Goal: Task Accomplishment & Management: Manage account settings

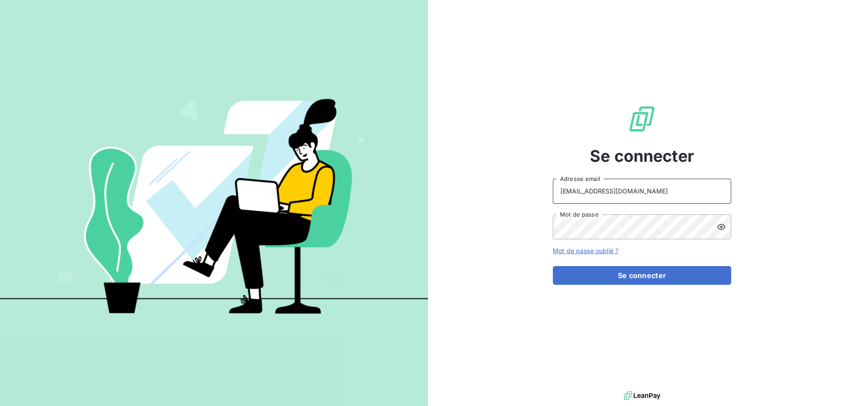
click at [628, 191] on input "[EMAIL_ADDRESS][DOMAIN_NAME]" at bounding box center [642, 191] width 178 height 25
type input "[EMAIL_ADDRESS][DOMAIN_NAME]"
click at [631, 273] on button "Se connecter" at bounding box center [642, 275] width 178 height 19
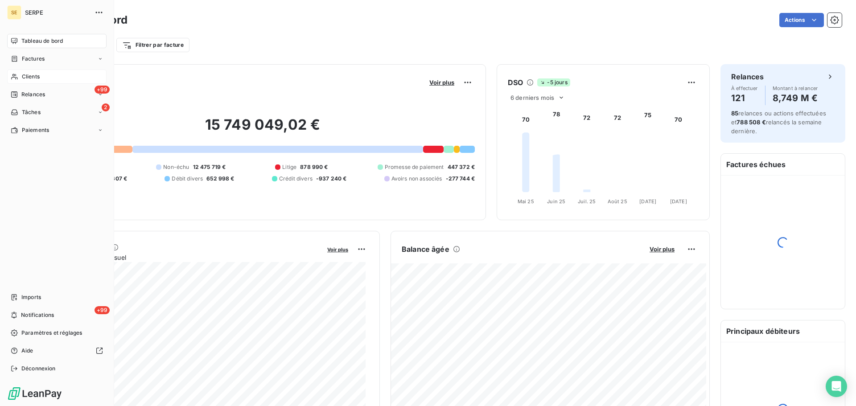
click at [46, 77] on div "Clients" at bounding box center [56, 77] width 99 height 14
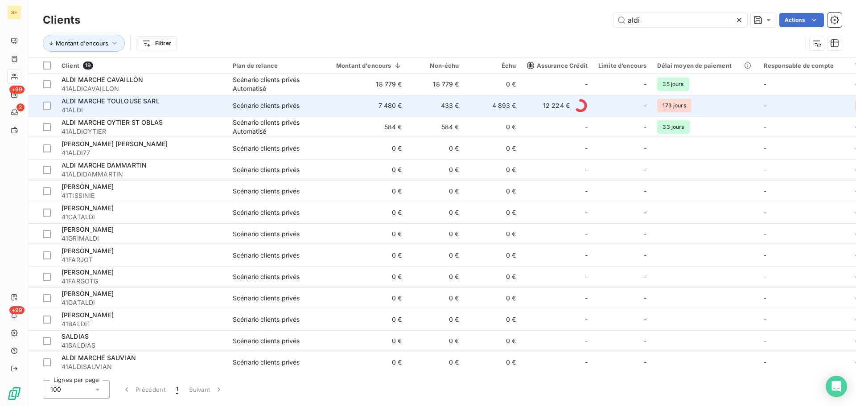
type input "aldi"
click at [165, 104] on div "ALDI MARCHE TOULOUSE SARL" at bounding box center [142, 101] width 161 height 9
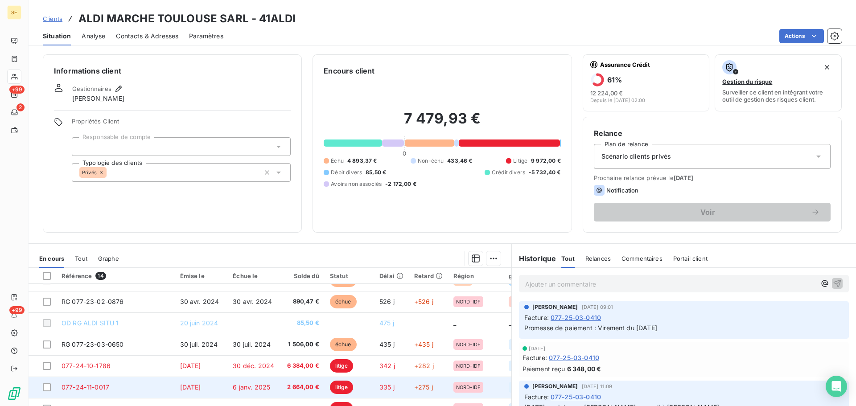
scroll to position [89, 0]
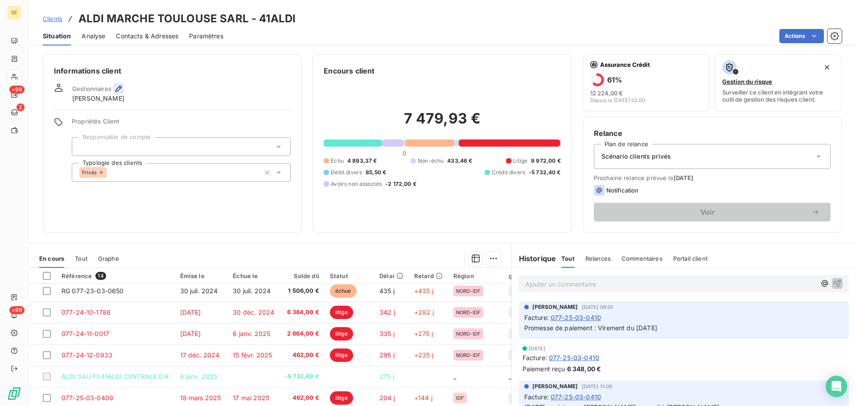
click at [120, 85] on icon "button" at bounding box center [118, 88] width 9 height 9
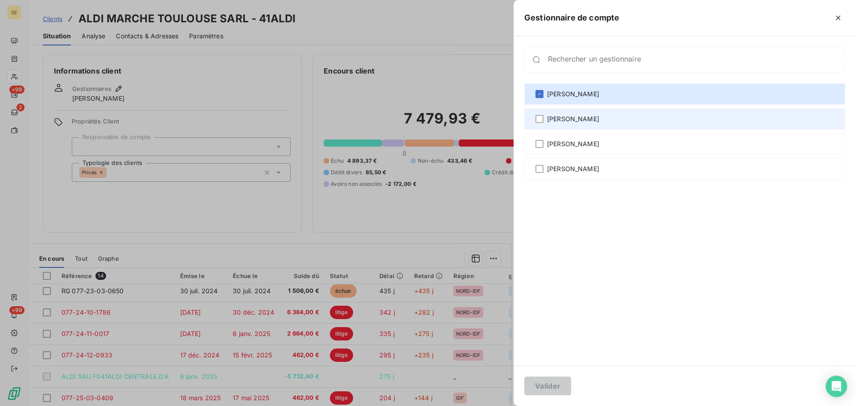
click at [579, 118] on span "[PERSON_NAME]" at bounding box center [573, 119] width 52 height 9
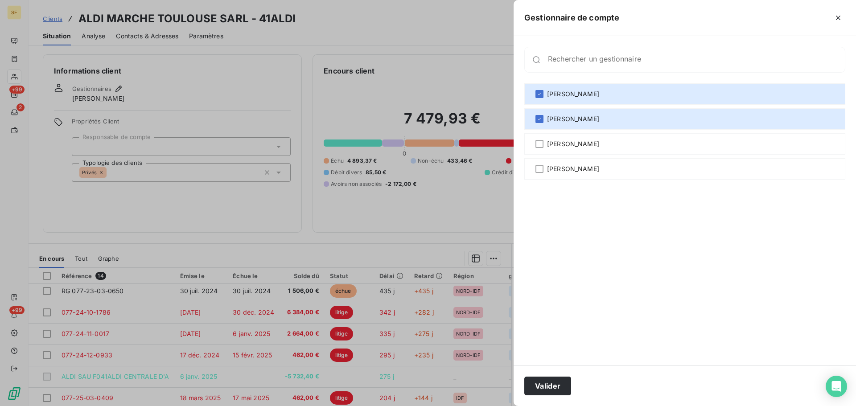
drag, startPoint x: 504, startPoint y: 333, endPoint x: 502, endPoint y: 320, distance: 13.6
click at [502, 320] on div at bounding box center [428, 203] width 856 height 406
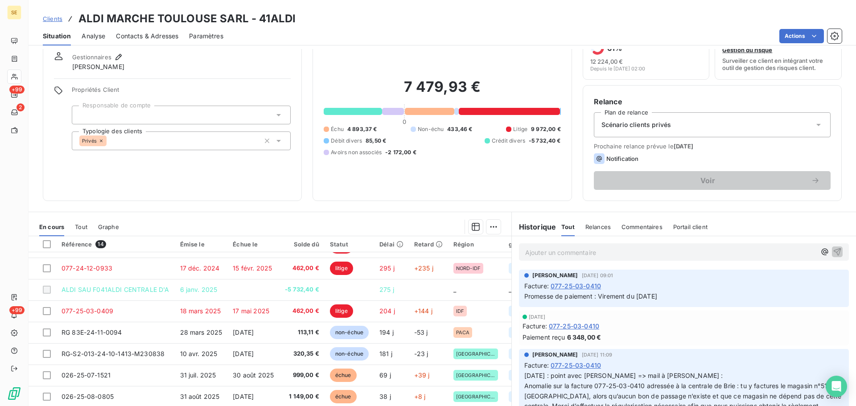
scroll to position [0, 0]
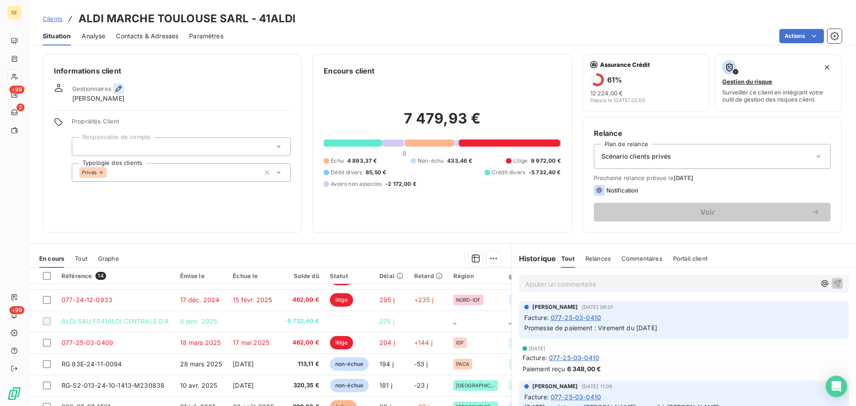
click at [116, 90] on icon "button" at bounding box center [119, 89] width 6 height 6
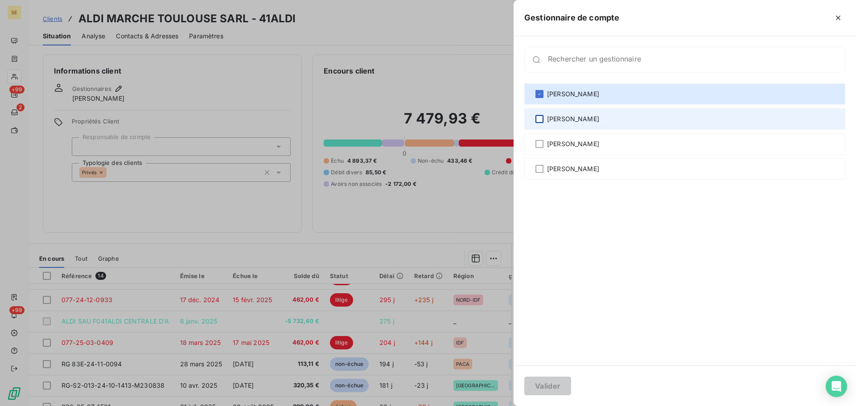
click at [541, 120] on div at bounding box center [540, 119] width 8 height 8
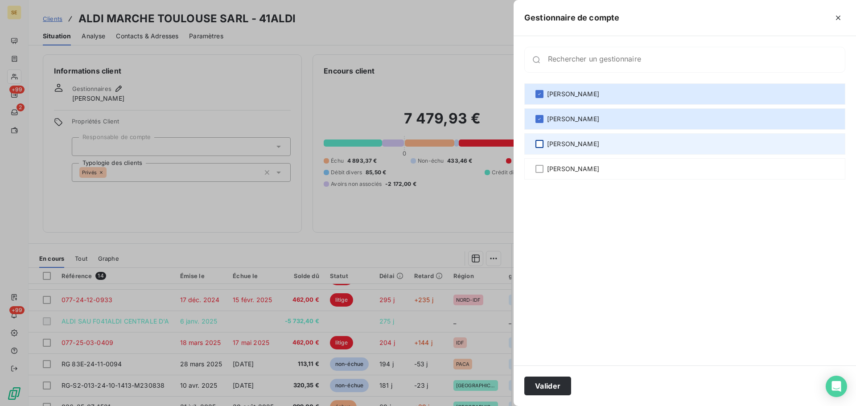
click at [537, 143] on div at bounding box center [540, 144] width 8 height 8
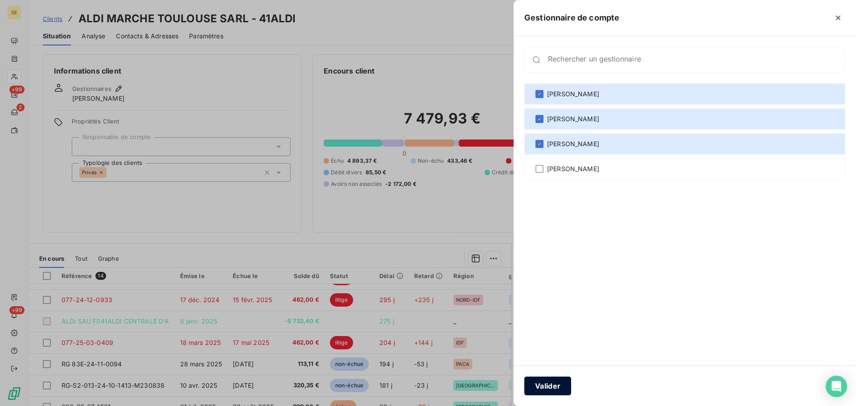
click at [562, 388] on button "Valider" at bounding box center [548, 386] width 47 height 19
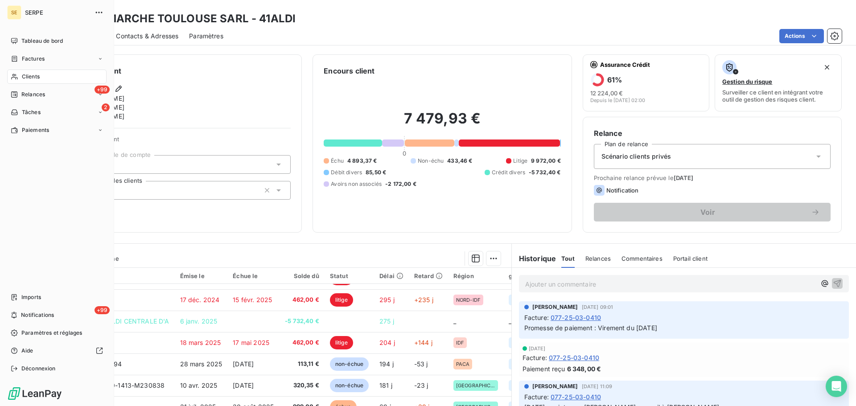
click at [35, 75] on span "Clients" at bounding box center [31, 77] width 18 height 8
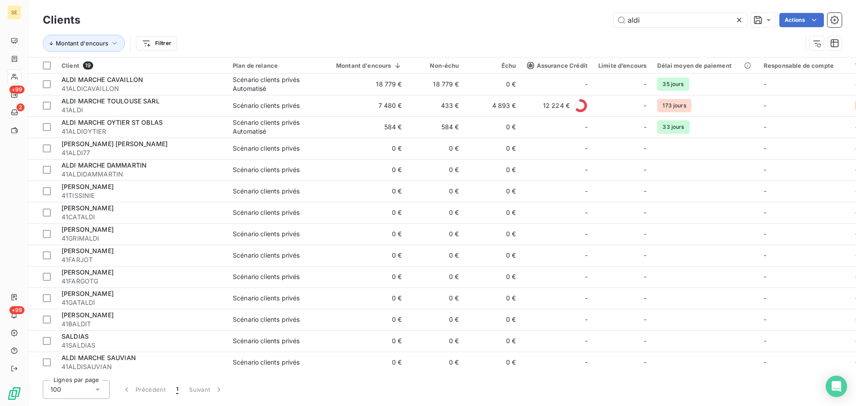
drag, startPoint x: 653, startPoint y: 21, endPoint x: 582, endPoint y: 30, distance: 71.4
click at [582, 30] on div "Clients aldi Actions Montant d'encours Filtrer" at bounding box center [442, 34] width 799 height 46
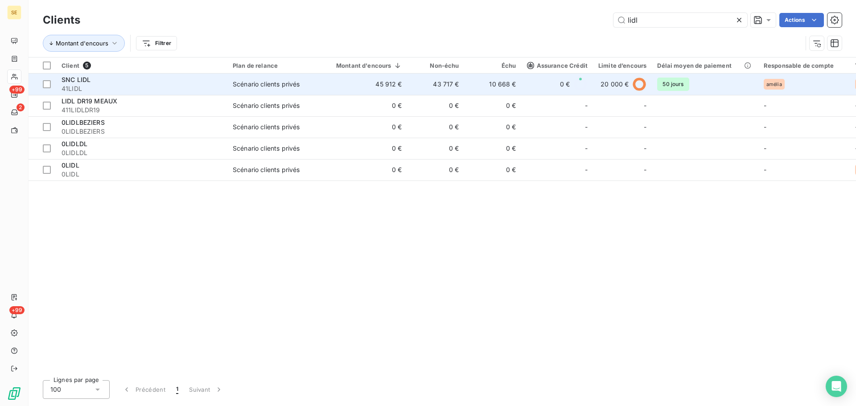
type input "lidl"
click at [131, 84] on span "41LIDL" at bounding box center [142, 88] width 161 height 9
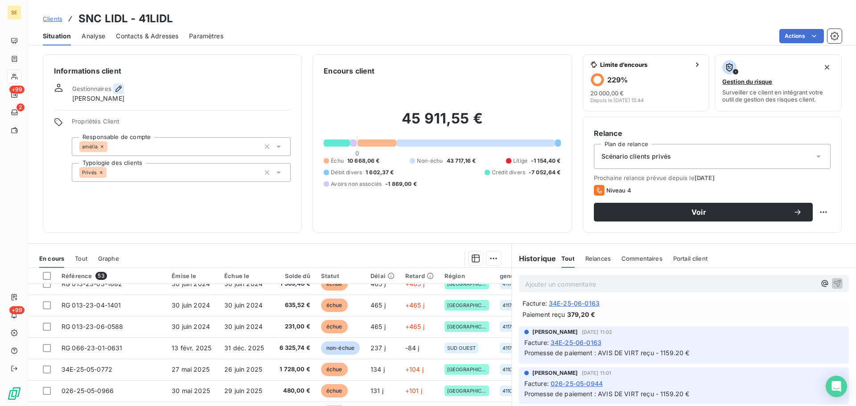
click at [117, 86] on icon "button" at bounding box center [118, 88] width 9 height 9
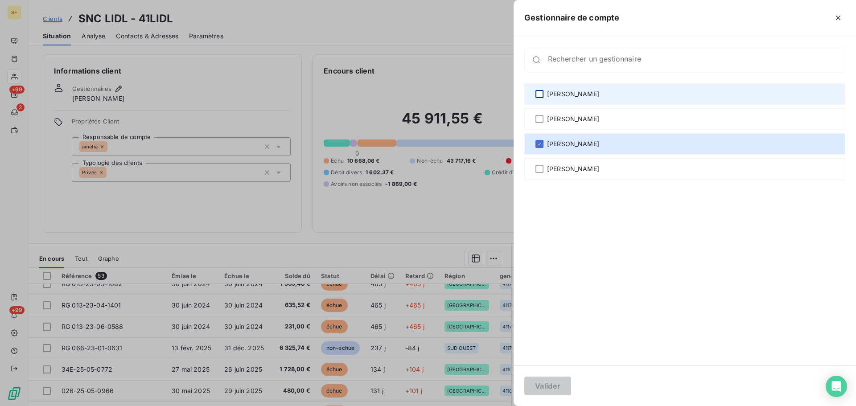
click at [542, 91] on div at bounding box center [540, 94] width 8 height 8
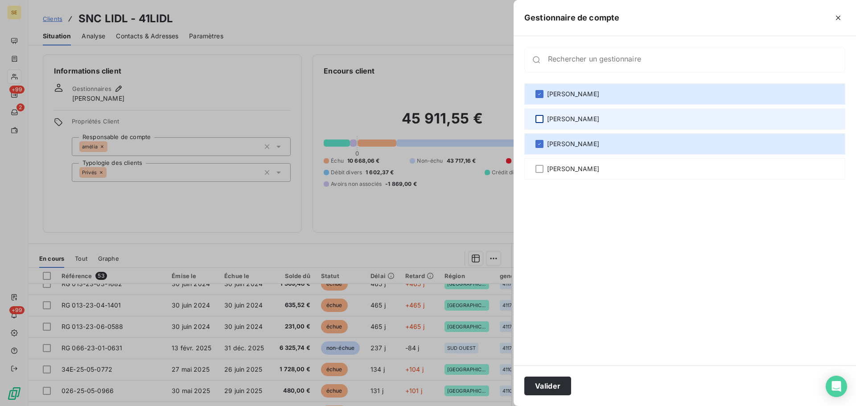
click at [539, 119] on div at bounding box center [540, 119] width 8 height 8
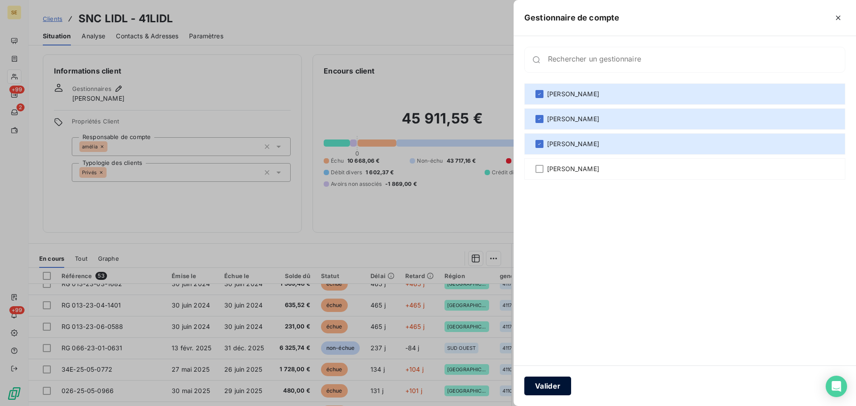
click at [551, 387] on button "Valider" at bounding box center [548, 386] width 47 height 19
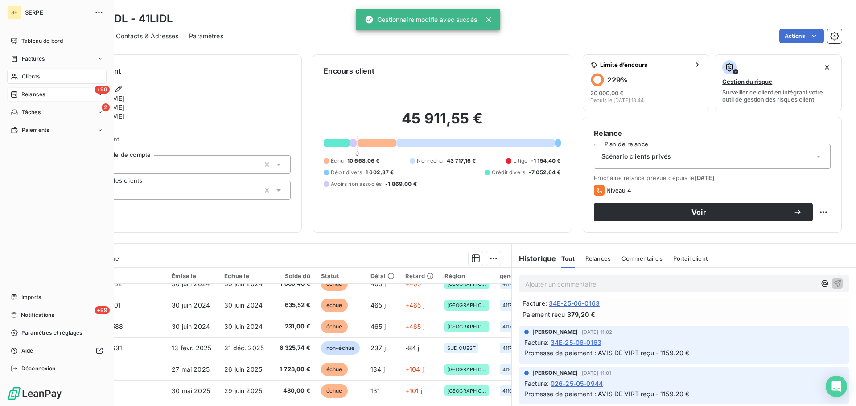
click at [43, 91] on span "Relances" at bounding box center [33, 95] width 24 height 8
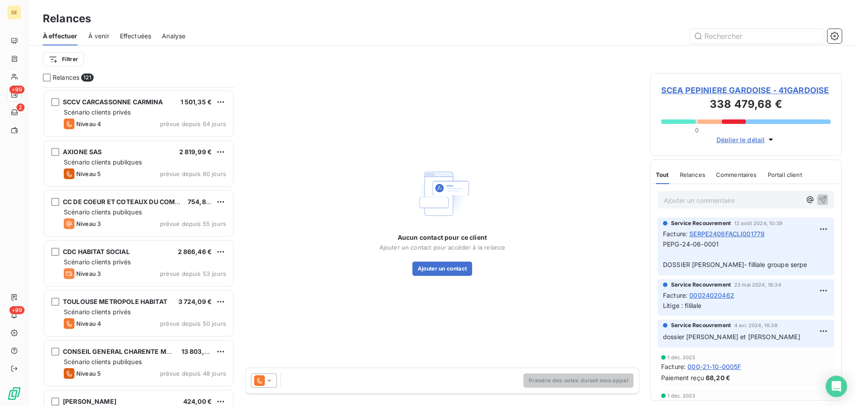
scroll to position [669, 0]
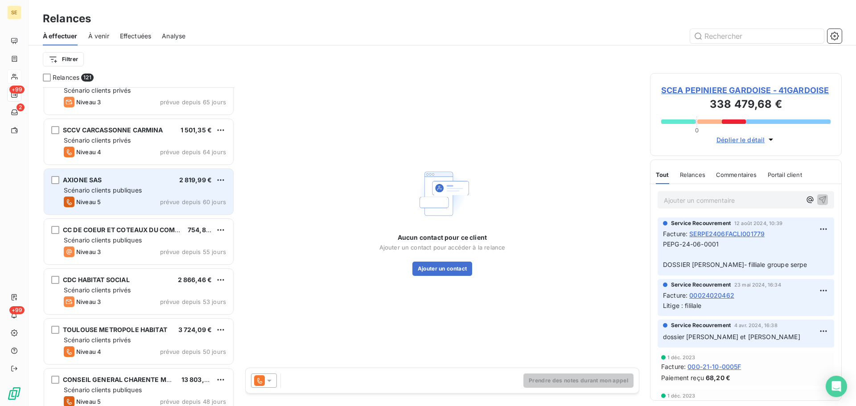
click at [105, 186] on span "Scénario clients publiques" at bounding box center [103, 190] width 78 height 8
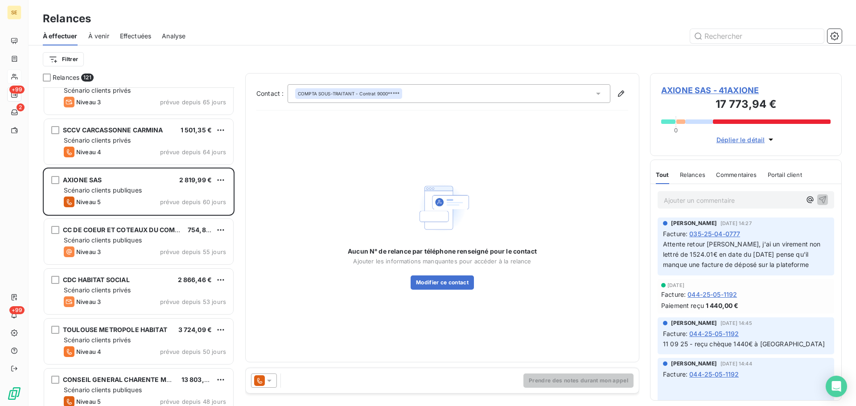
click at [680, 91] on span "AXIONE SAS - 41AXIONE" at bounding box center [745, 90] width 169 height 12
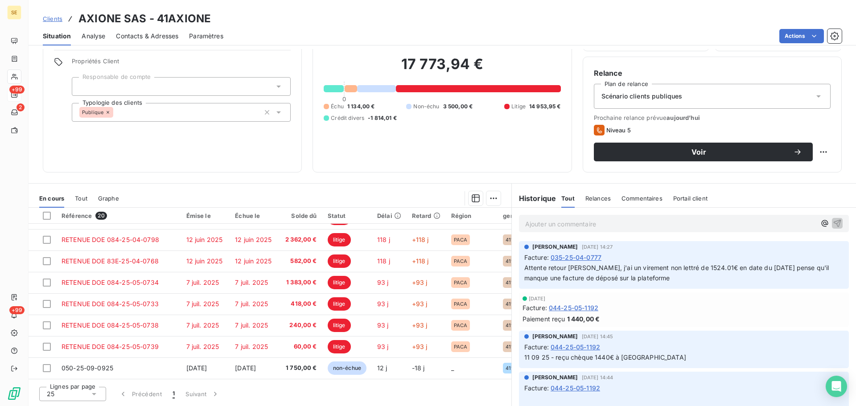
scroll to position [277, 0]
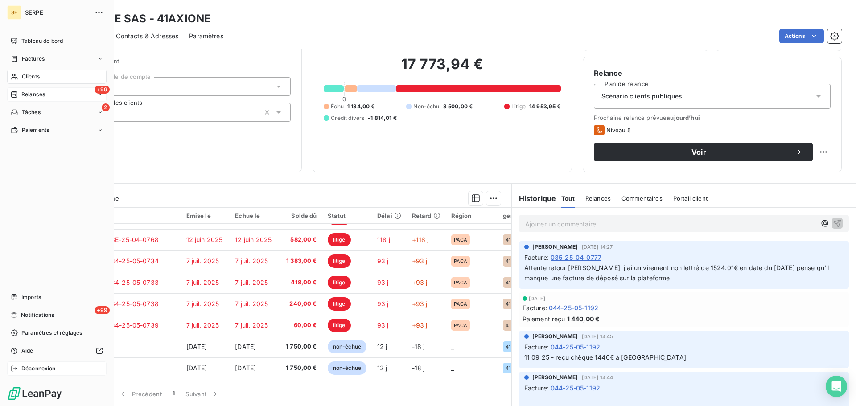
click at [44, 370] on span "Déconnexion" at bounding box center [38, 369] width 34 height 8
